Goal: Information Seeking & Learning: Learn about a topic

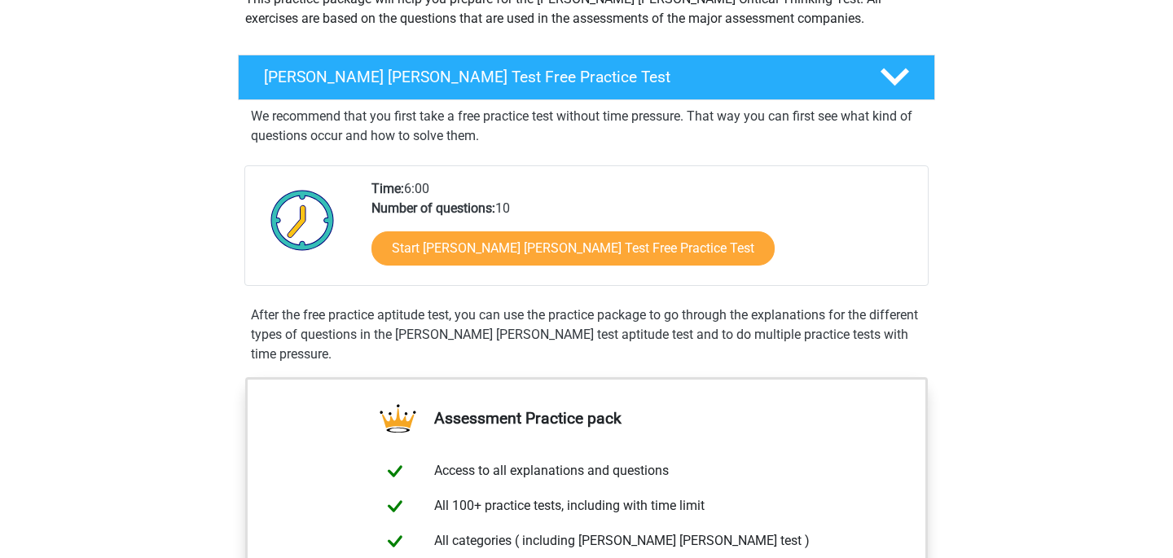
scroll to position [218, 0]
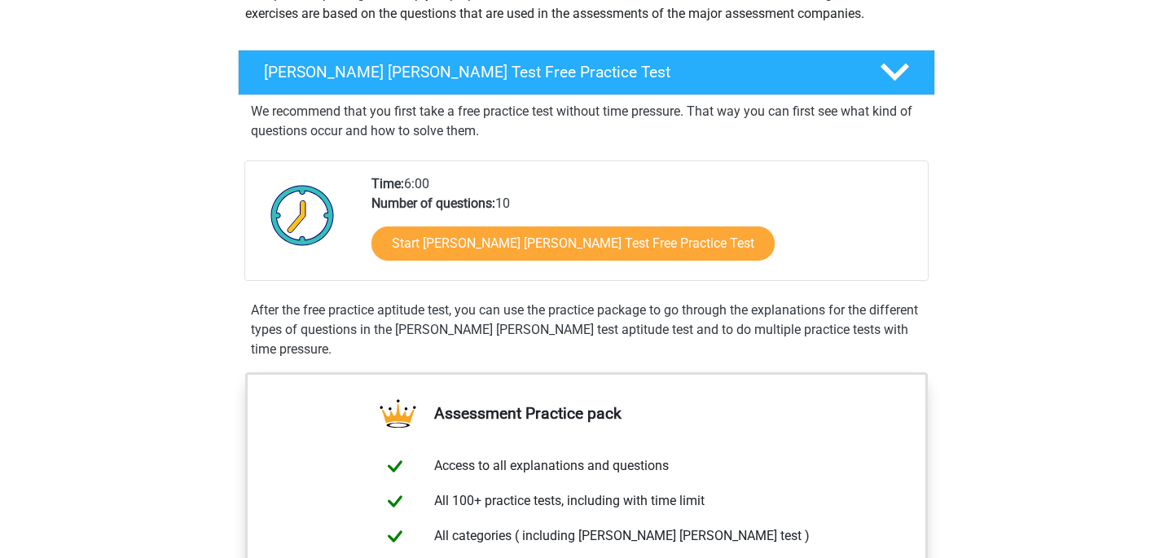
click at [502, 269] on div "Start Watson Glaser Test Free Practice Test" at bounding box center [642, 246] width 543 height 67
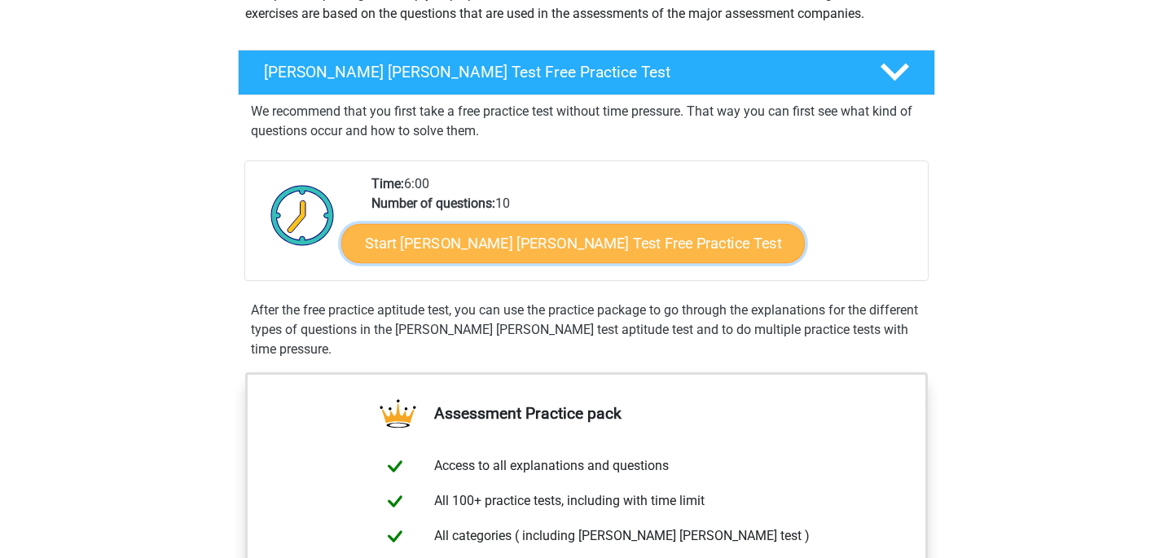
click at [501, 248] on link "Start Watson Glaser Test Free Practice Test" at bounding box center [572, 243] width 463 height 39
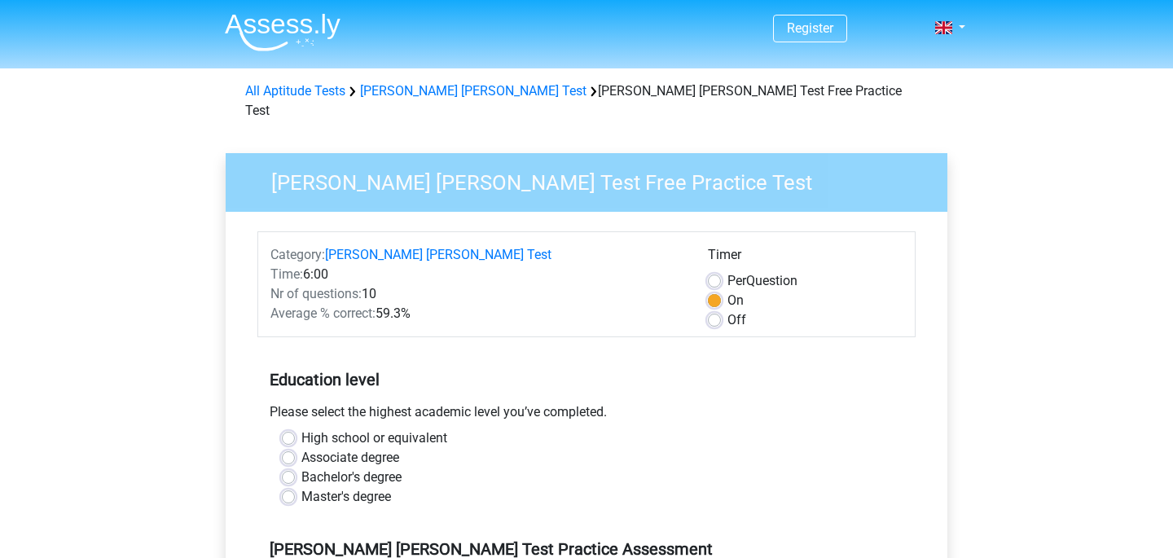
click at [301, 468] on label "Bachelor's degree" at bounding box center [351, 478] width 100 height 20
click at [289, 468] on input "Bachelor's degree" at bounding box center [288, 476] width 13 height 16
radio input "true"
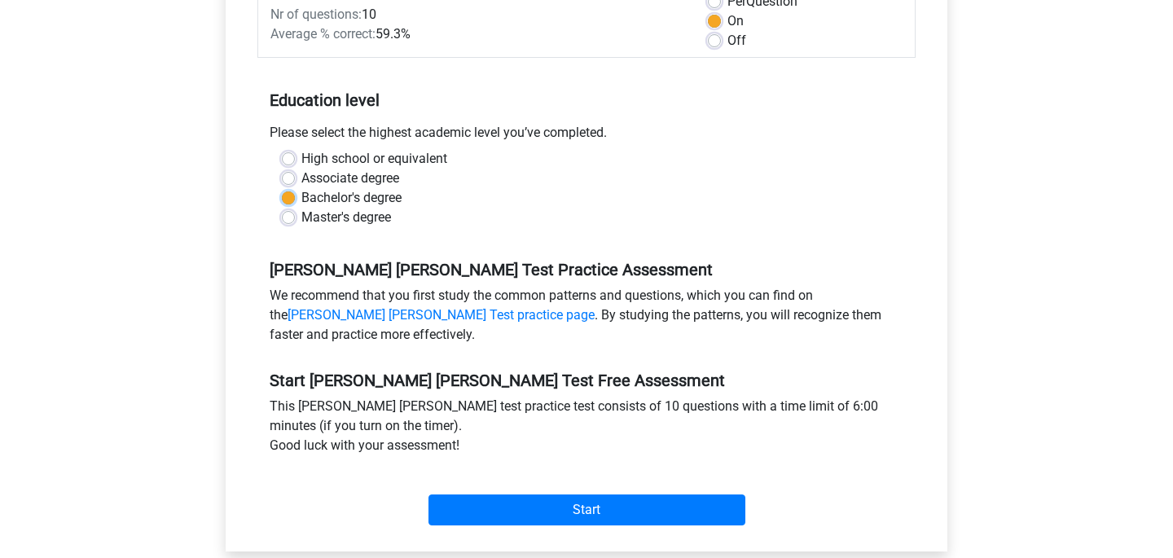
scroll to position [281, 0]
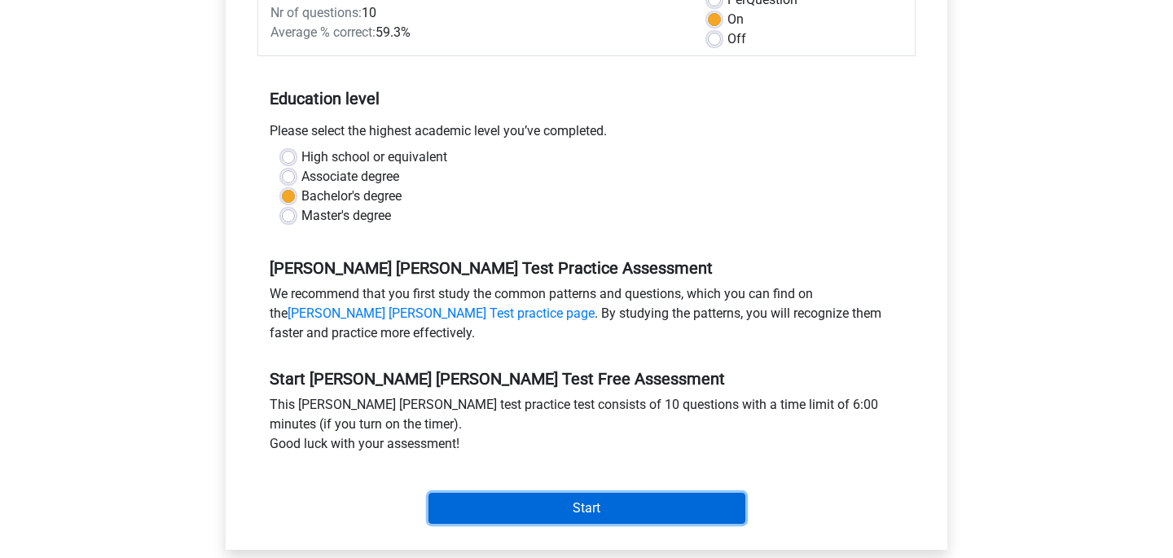
click at [573, 493] on input "Start" at bounding box center [586, 508] width 317 height 31
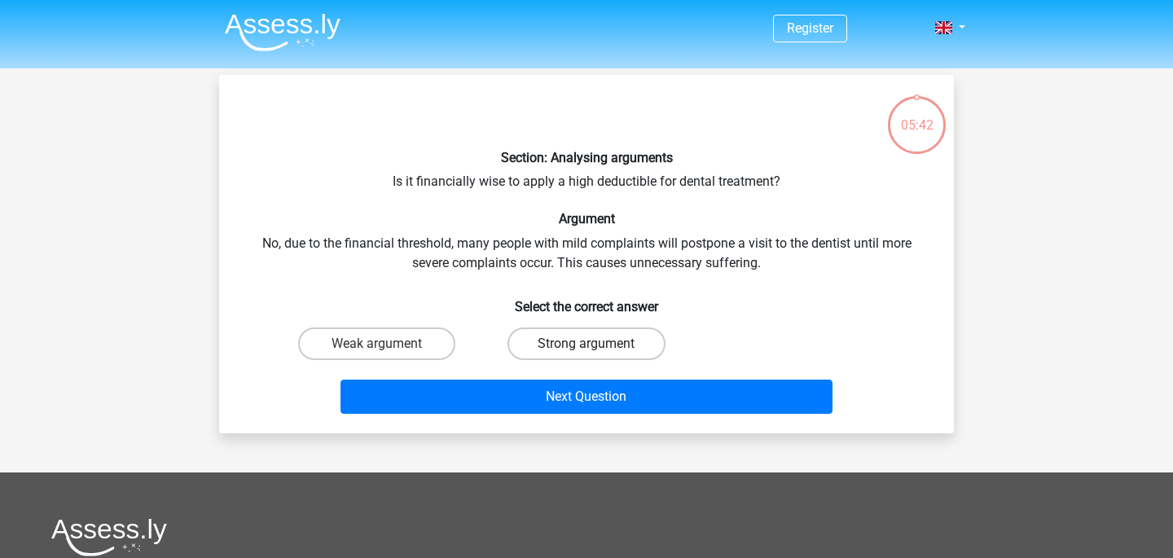
click at [543, 353] on label "Strong argument" at bounding box center [585, 343] width 157 height 33
click at [586, 353] on input "Strong argument" at bounding box center [591, 349] width 11 height 11
radio input "true"
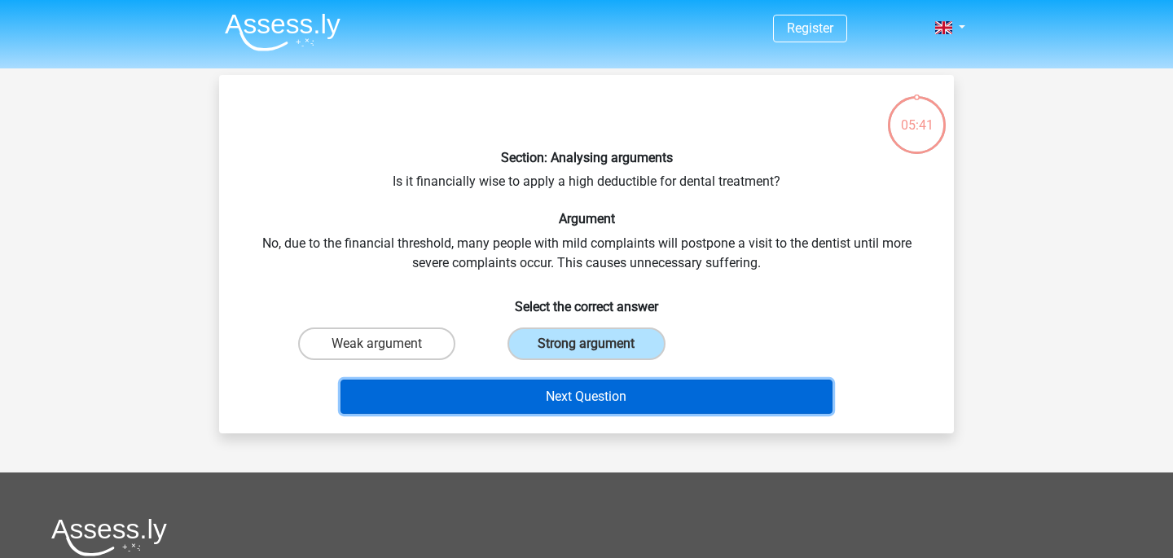
click at [553, 392] on button "Next Question" at bounding box center [586, 397] width 493 height 34
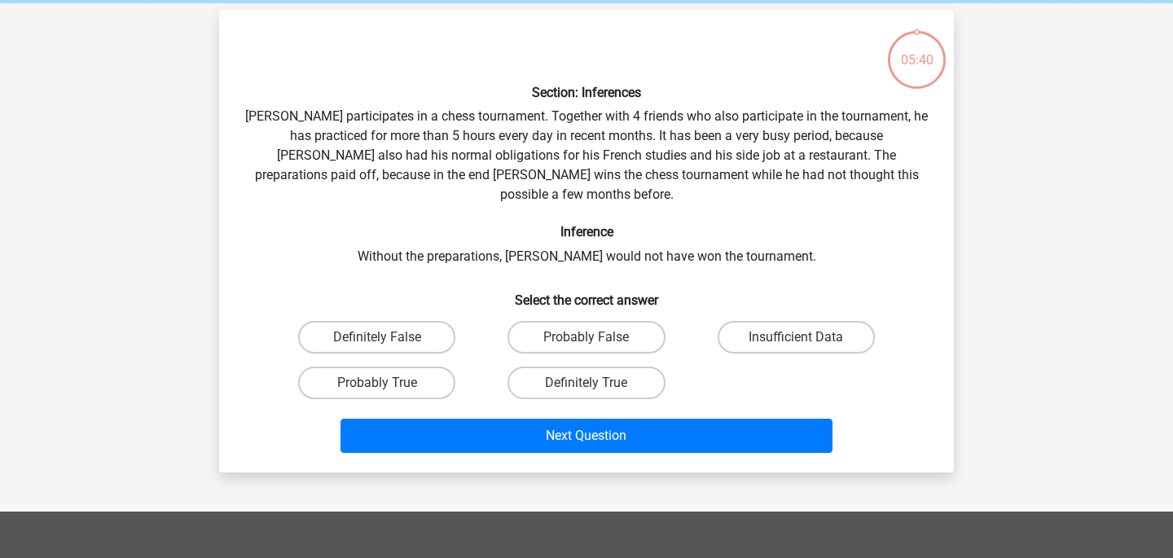
scroll to position [75, 0]
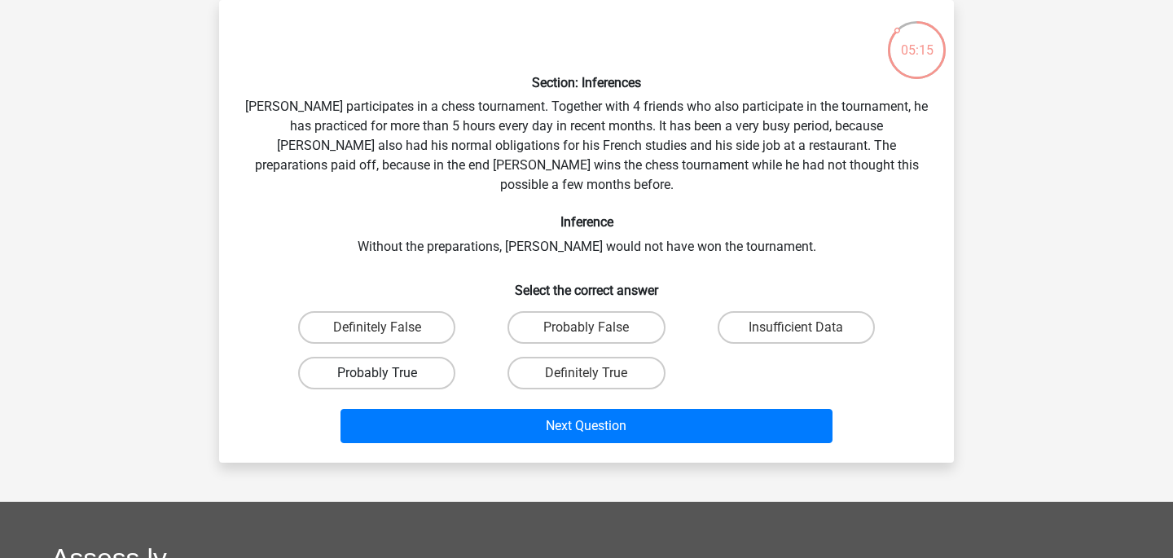
click at [429, 358] on label "Probably True" at bounding box center [376, 373] width 157 height 33
click at [388, 373] on input "Probably True" at bounding box center [382, 378] width 11 height 11
radio input "true"
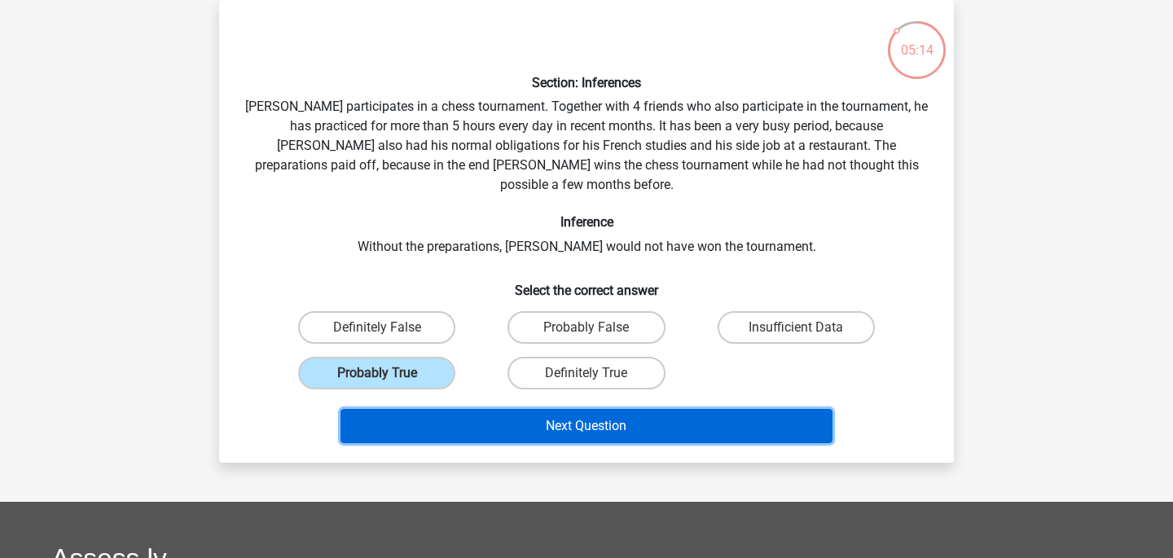
click at [520, 409] on button "Next Question" at bounding box center [586, 426] width 493 height 34
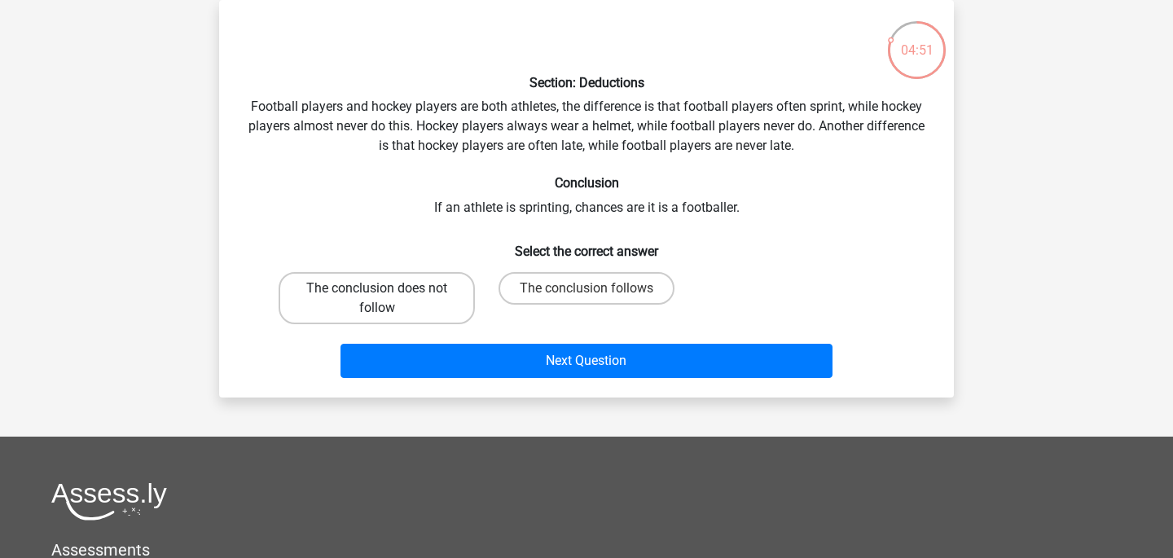
click at [433, 297] on label "The conclusion does not follow" at bounding box center [377, 298] width 196 height 52
click at [388, 297] on input "The conclusion does not follow" at bounding box center [382, 293] width 11 height 11
radio input "true"
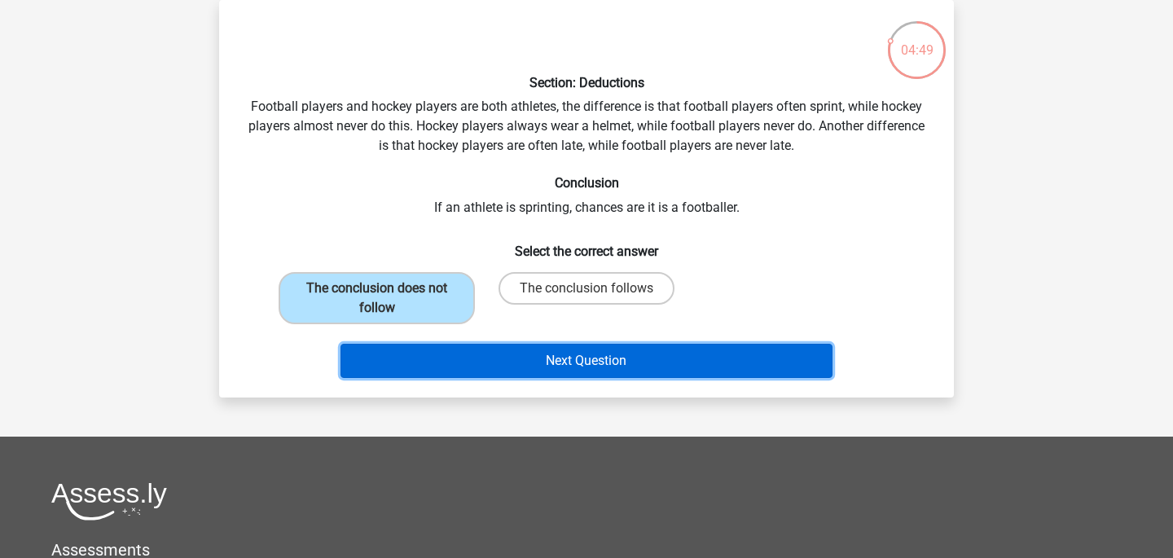
click at [476, 370] on button "Next Question" at bounding box center [586, 361] width 493 height 34
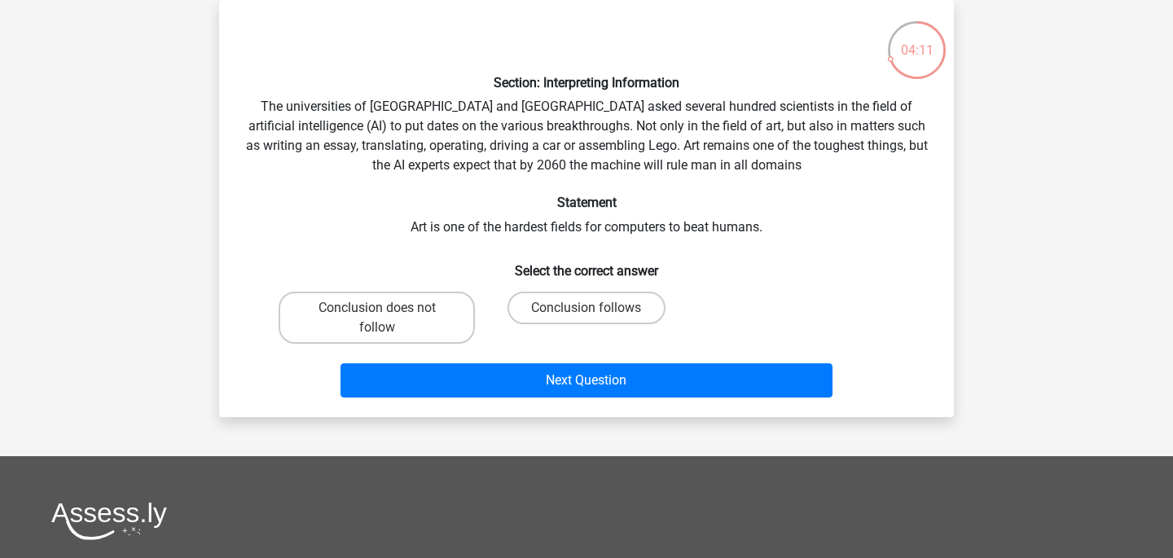
click at [591, 314] on input "Conclusion follows" at bounding box center [591, 313] width 11 height 11
radio input "true"
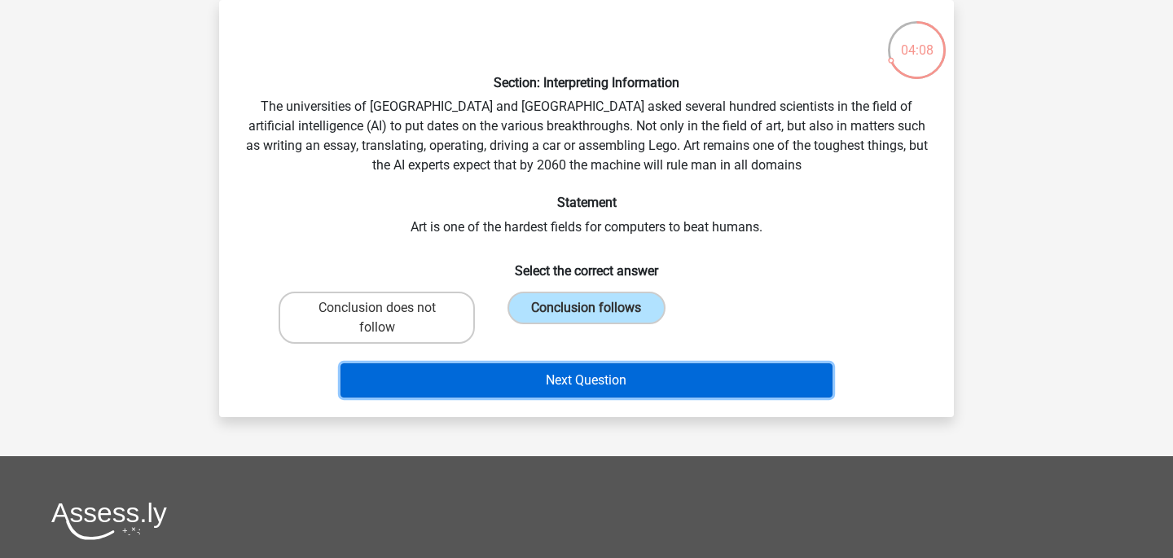
click at [590, 386] on button "Next Question" at bounding box center [586, 380] width 493 height 34
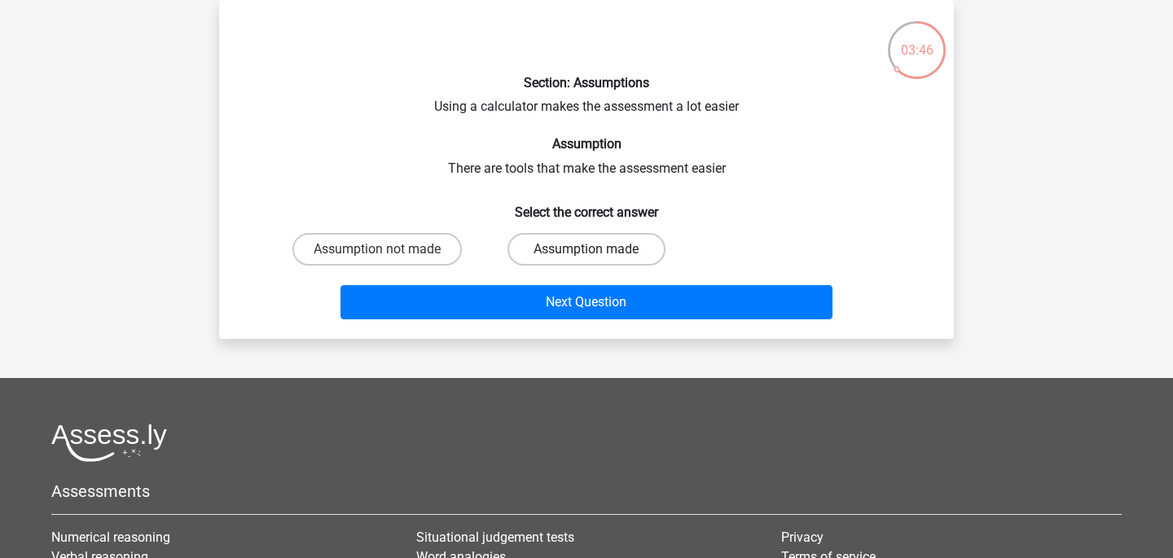
click at [547, 247] on label "Assumption made" at bounding box center [585, 249] width 157 height 33
click at [586, 249] on input "Assumption made" at bounding box center [591, 254] width 11 height 11
radio input "true"
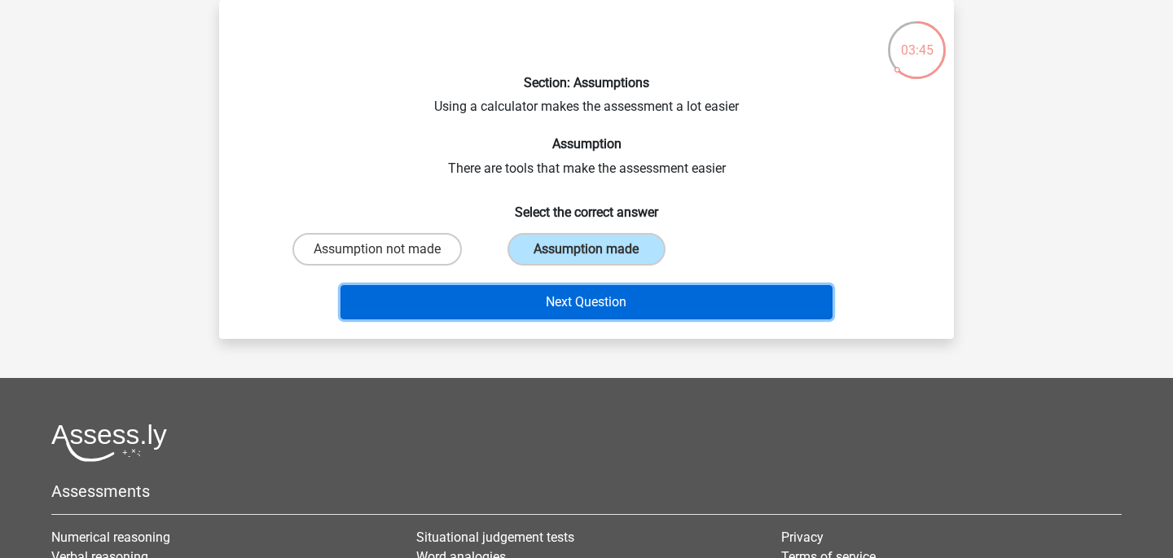
click at [553, 298] on button "Next Question" at bounding box center [586, 302] width 493 height 34
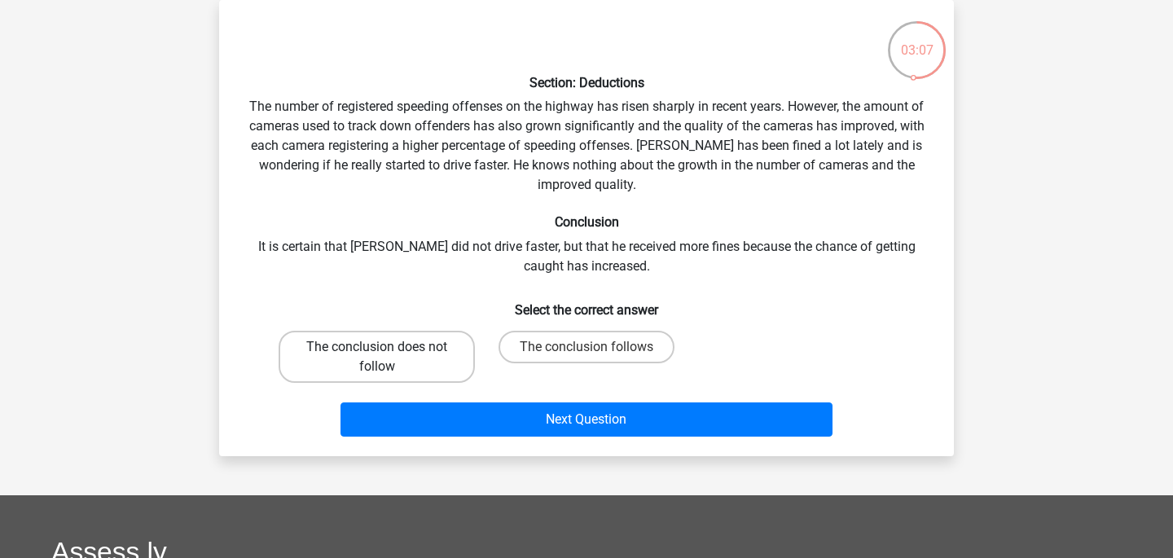
click at [397, 362] on label "The conclusion does not follow" at bounding box center [377, 357] width 196 height 52
click at [388, 358] on input "The conclusion does not follow" at bounding box center [382, 352] width 11 height 11
radio input "true"
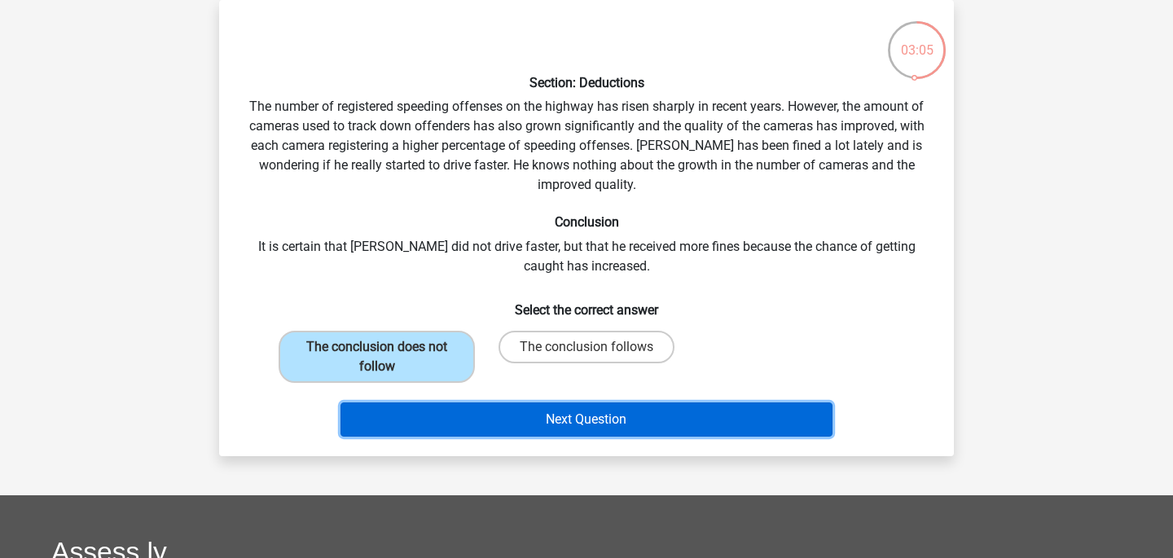
click at [463, 427] on button "Next Question" at bounding box center [586, 419] width 493 height 34
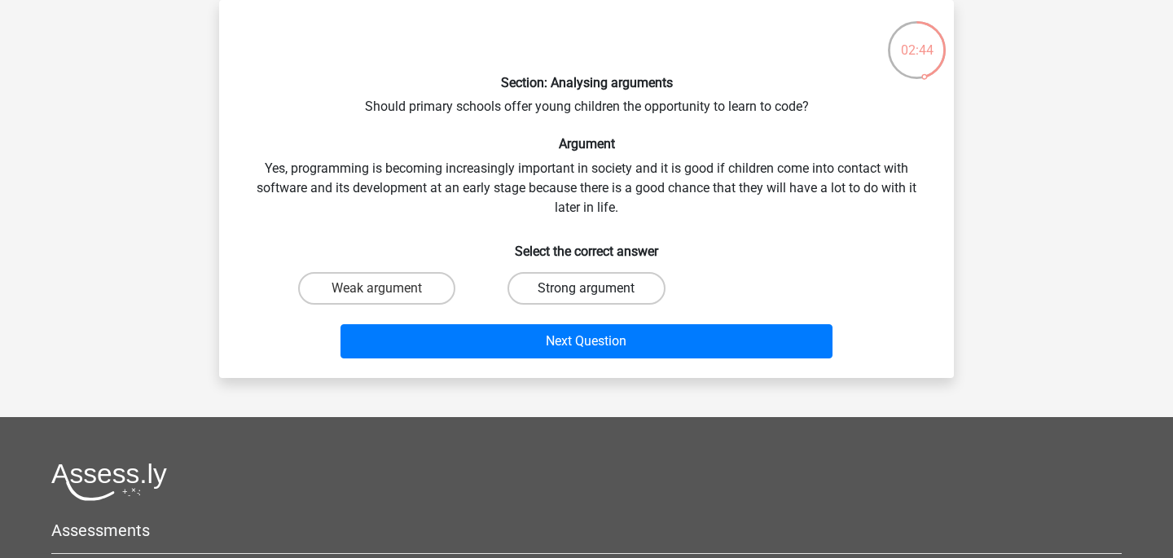
click at [575, 282] on label "Strong argument" at bounding box center [585, 288] width 157 height 33
click at [586, 288] on input "Strong argument" at bounding box center [591, 293] width 11 height 11
radio input "true"
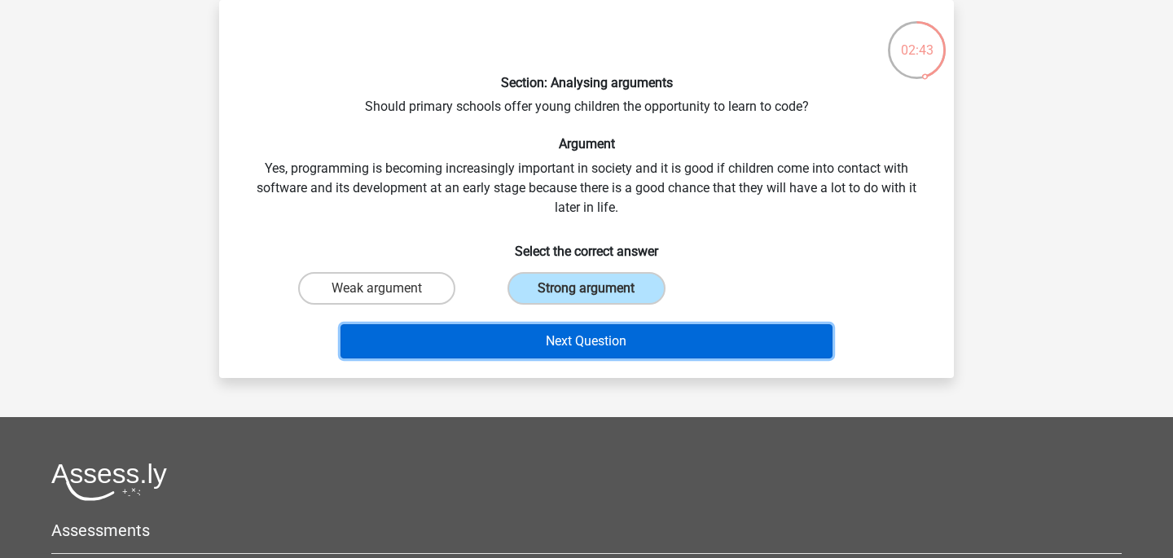
click at [590, 352] on button "Next Question" at bounding box center [586, 341] width 493 height 34
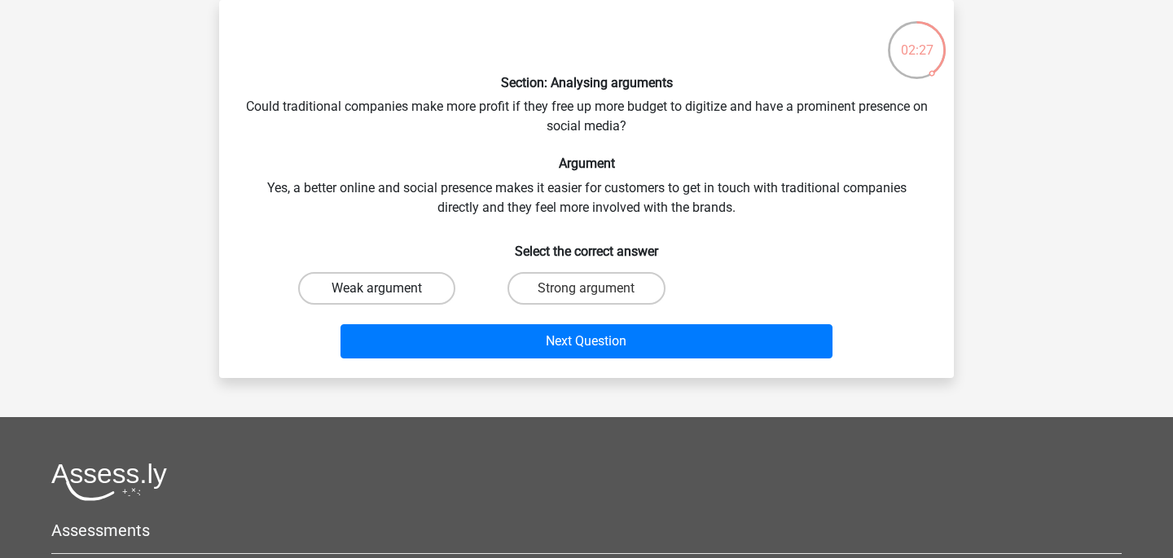
click at [371, 291] on label "Weak argument" at bounding box center [376, 288] width 157 height 33
click at [377, 291] on input "Weak argument" at bounding box center [382, 293] width 11 height 11
radio input "true"
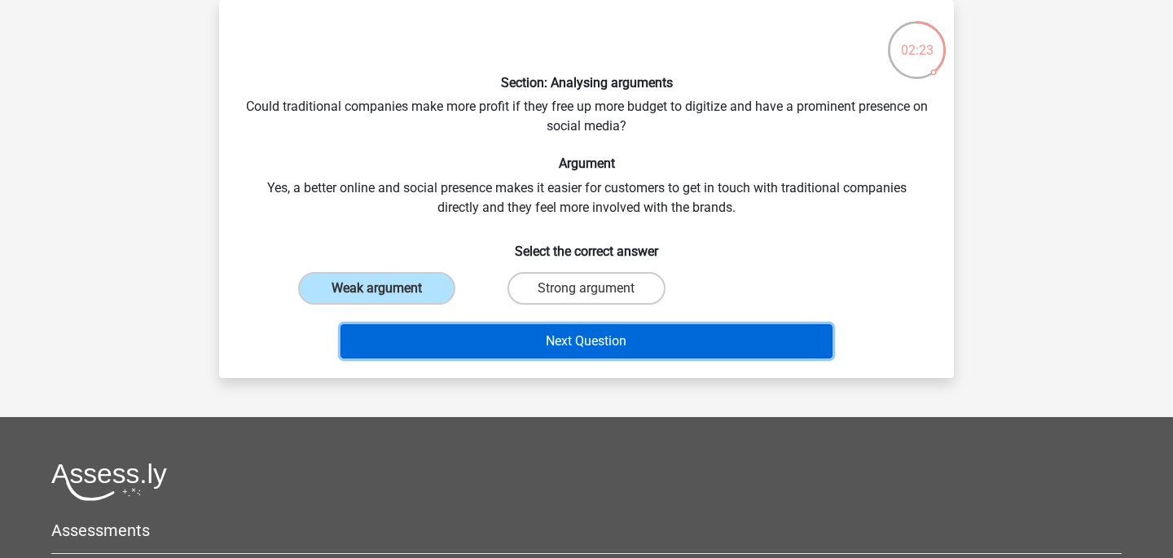
click at [441, 352] on button "Next Question" at bounding box center [586, 341] width 493 height 34
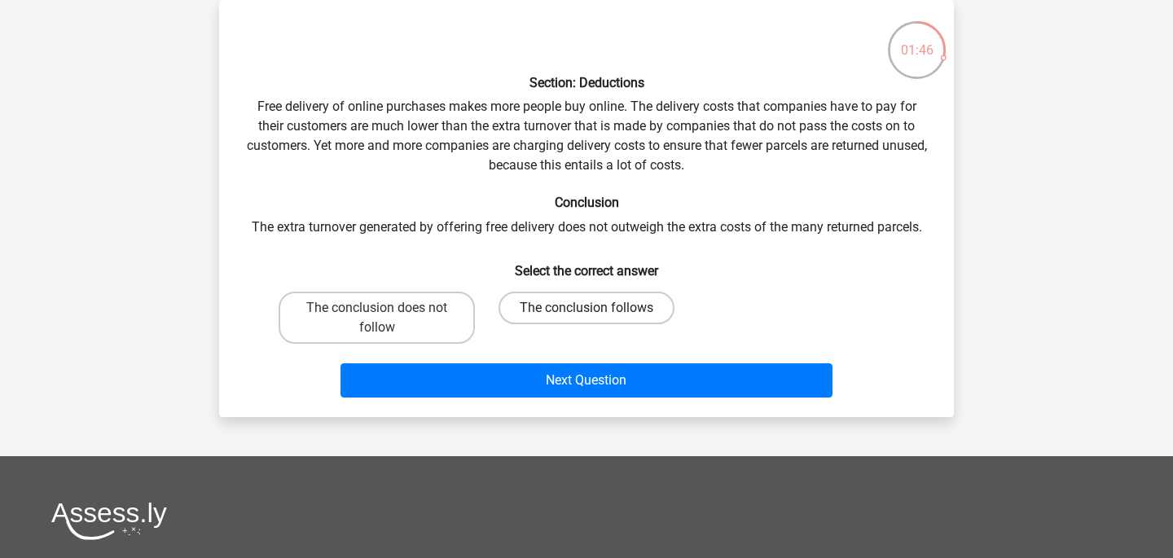
click at [623, 301] on label "The conclusion follows" at bounding box center [586, 308] width 176 height 33
click at [597, 308] on input "The conclusion follows" at bounding box center [591, 313] width 11 height 11
radio input "true"
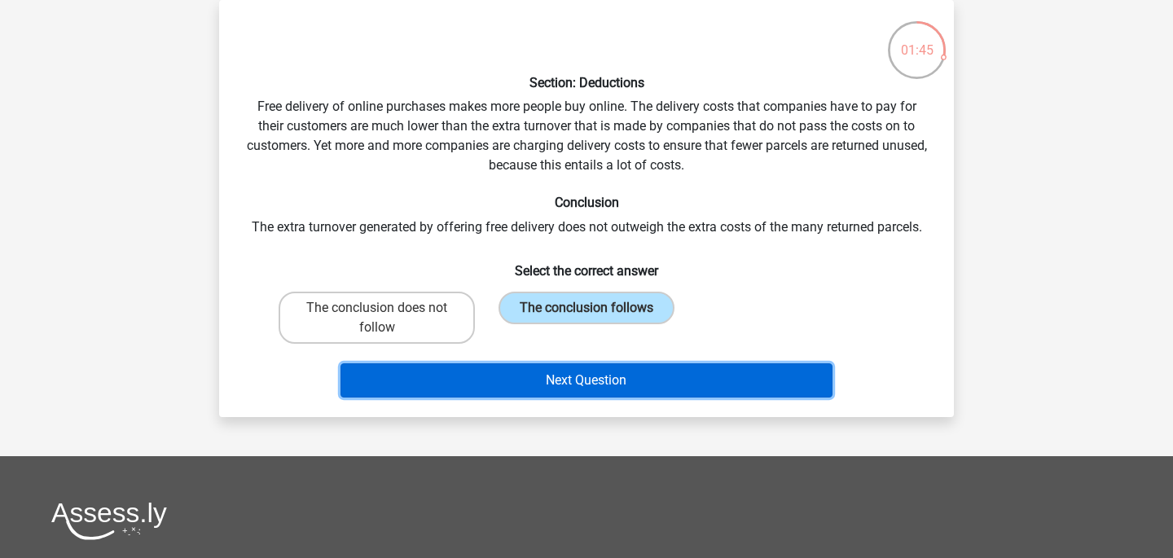
click at [621, 374] on button "Next Question" at bounding box center [586, 380] width 493 height 34
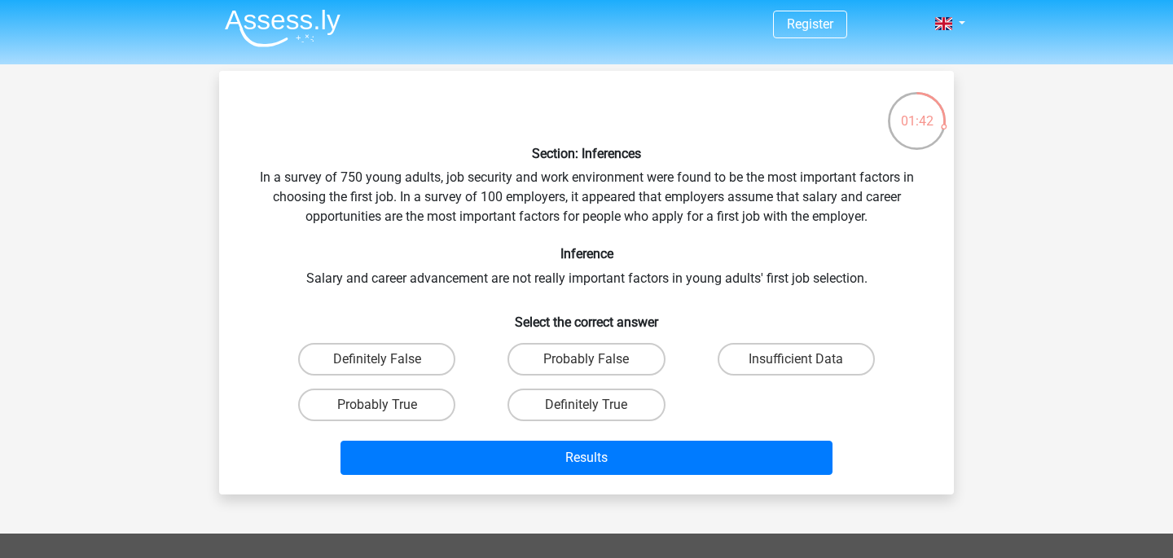
scroll to position [0, 0]
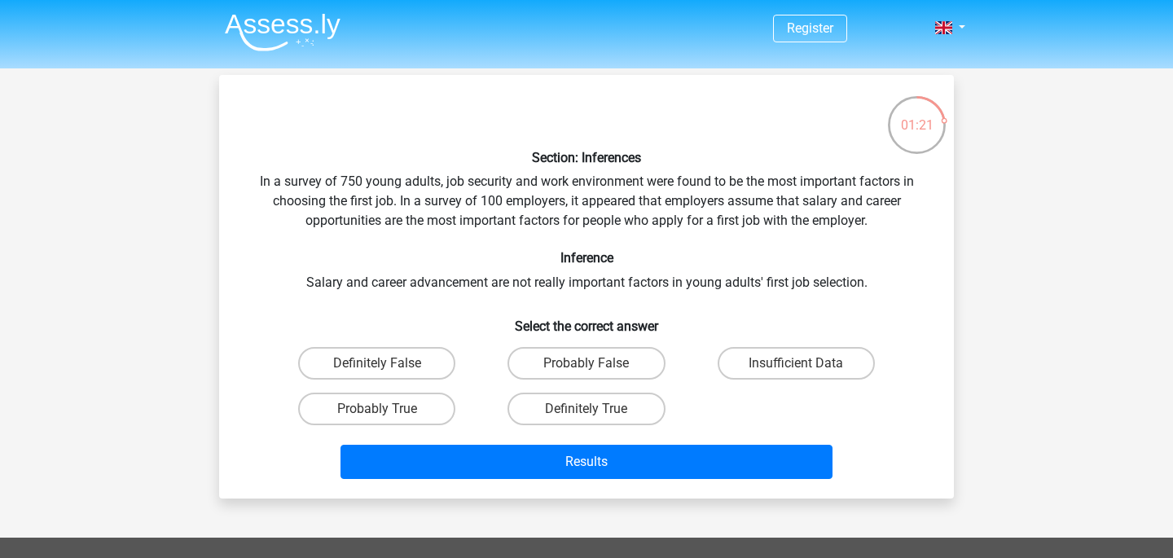
click at [752, 385] on div "Insufficient Data" at bounding box center [795, 363] width 209 height 46
click at [753, 352] on label "Insufficient Data" at bounding box center [796, 363] width 157 height 33
click at [796, 363] on input "Insufficient Data" at bounding box center [801, 368] width 11 height 11
radio input "true"
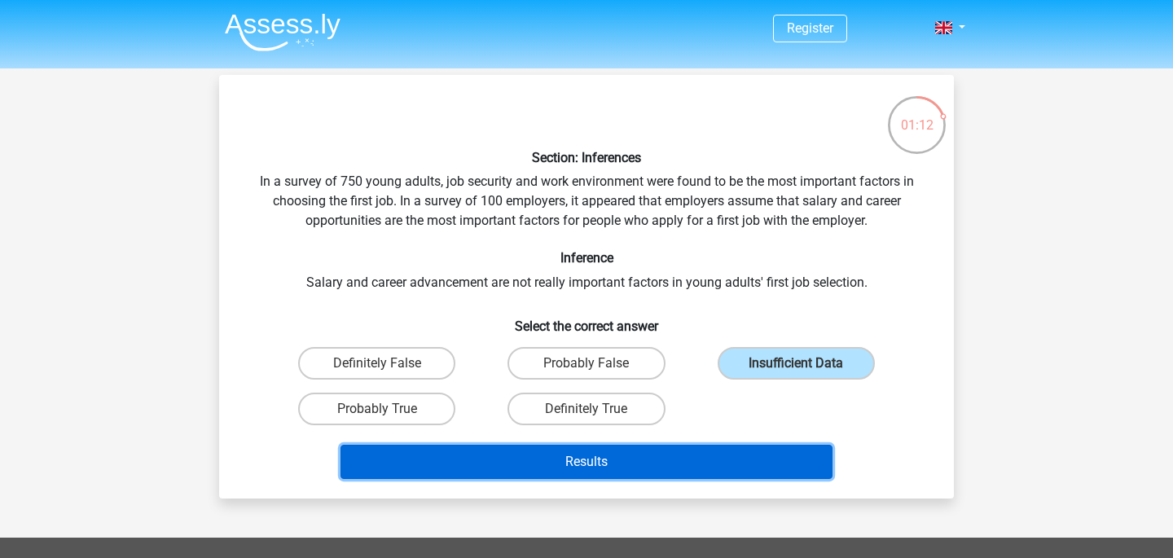
click at [684, 459] on button "Results" at bounding box center [586, 462] width 493 height 34
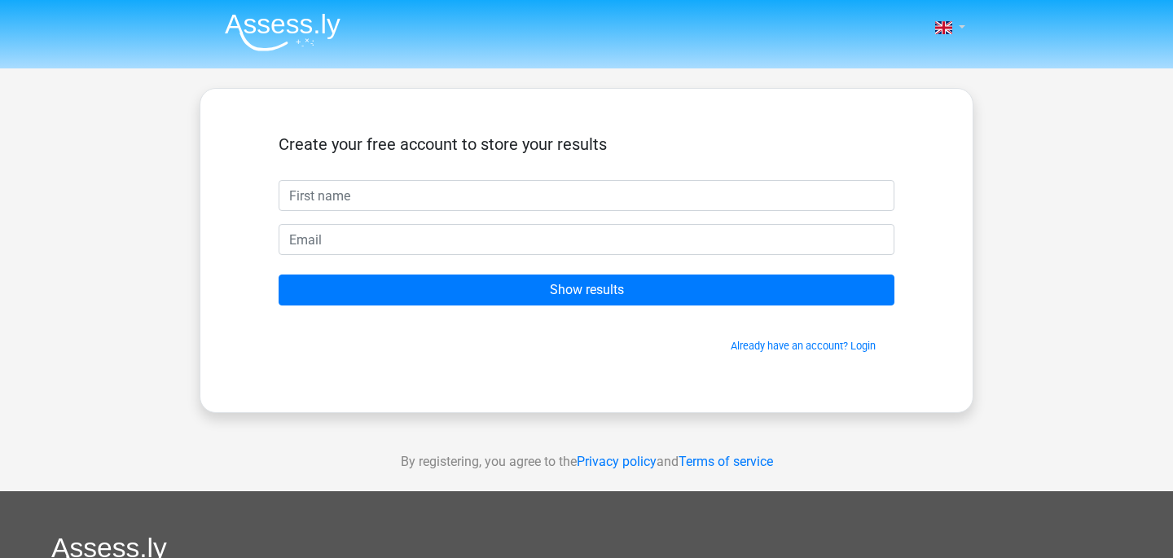
click at [959, 36] on link at bounding box center [945, 28] width 33 height 20
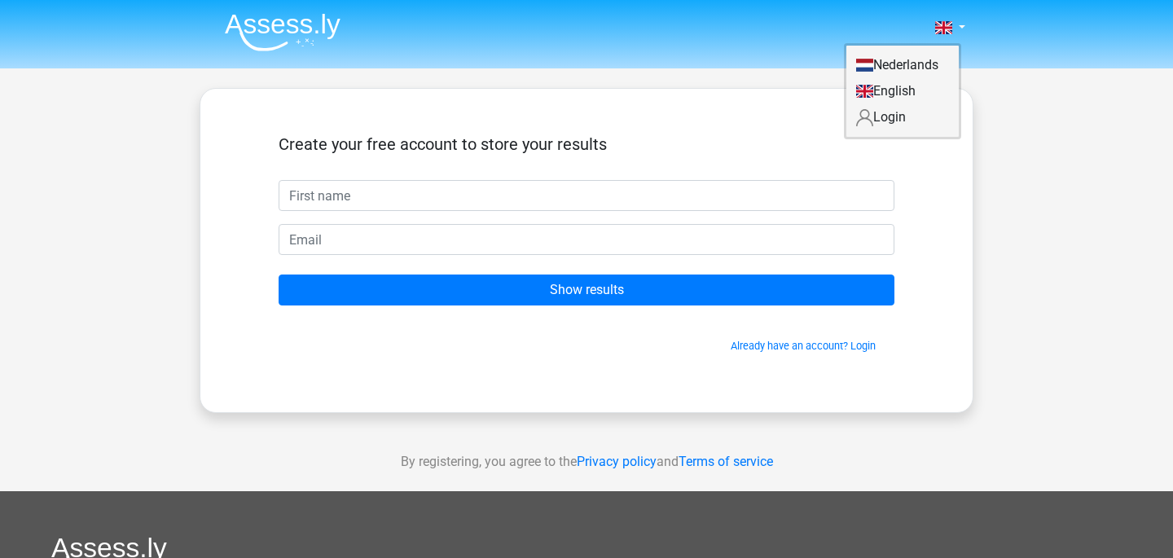
click at [1033, 153] on div "Nederlands English" at bounding box center [586, 460] width 1173 height 921
